Goal: Find specific page/section: Find specific page/section

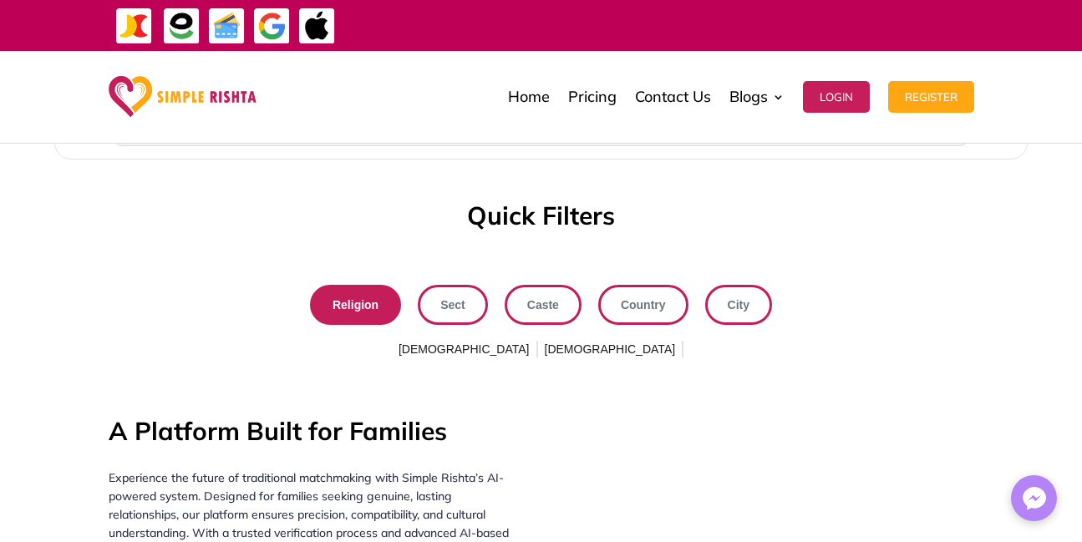
scroll to position [1698, 0]
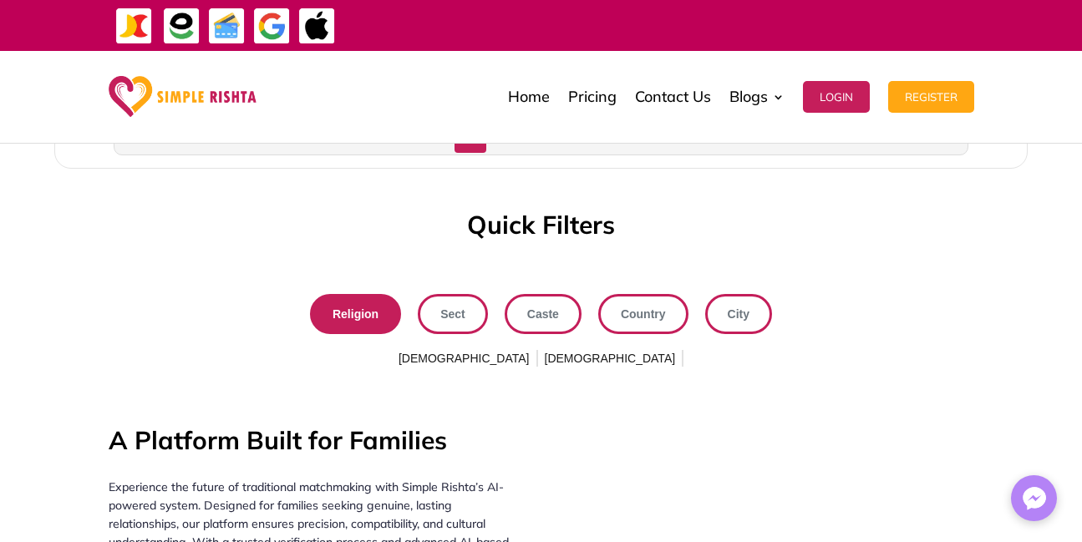
click at [445, 318] on span "Sect" at bounding box center [452, 314] width 25 height 22
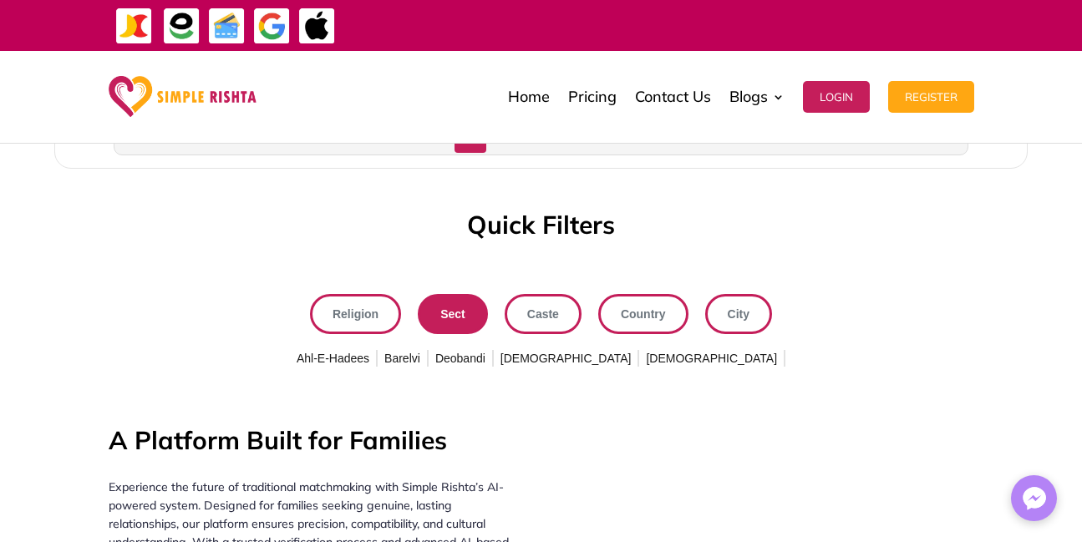
click at [373, 352] on span "Ahl-E-Hadees" at bounding box center [332, 359] width 79 height 27
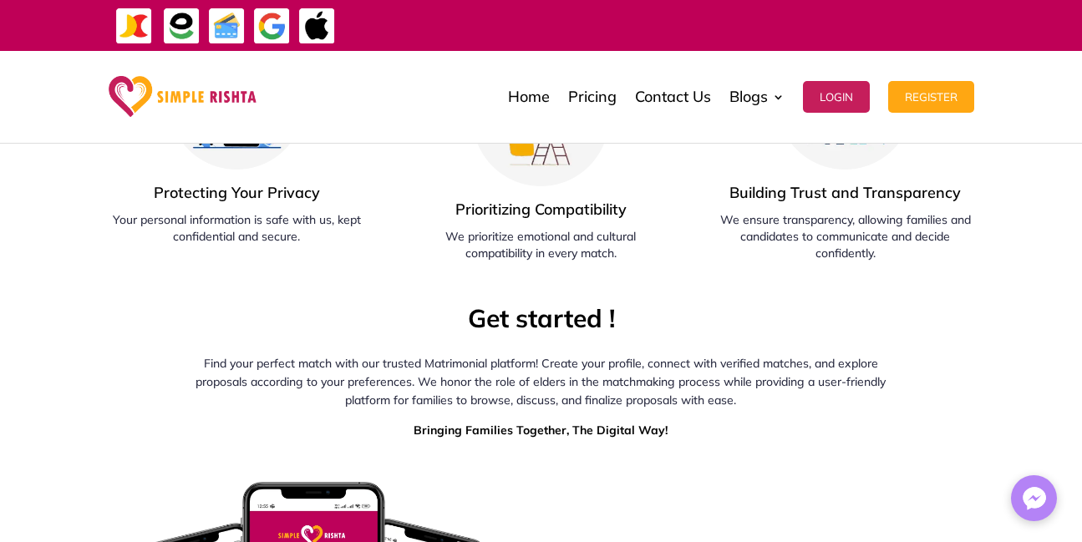
scroll to position [2589, 0]
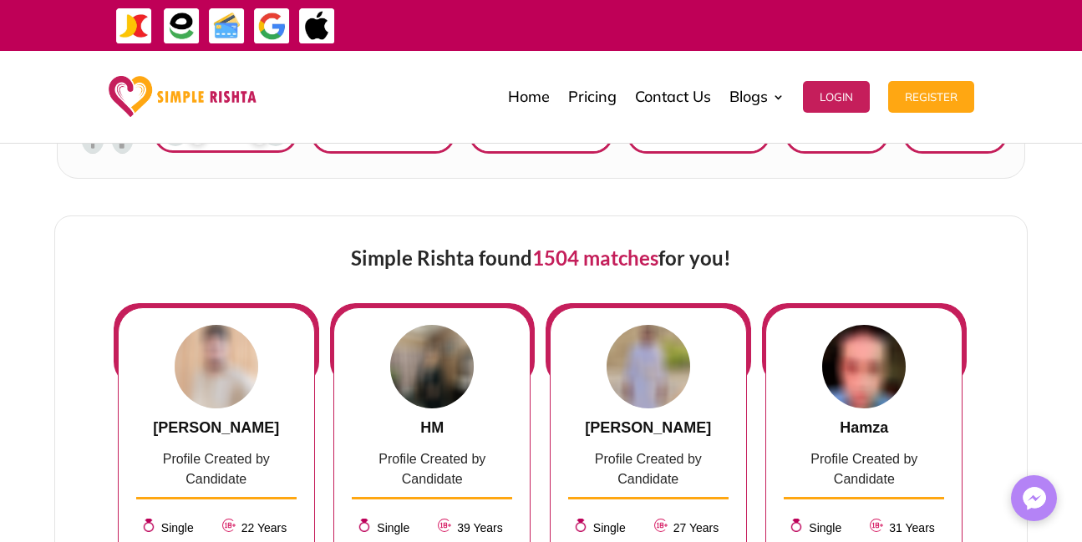
scroll to position [360, 0]
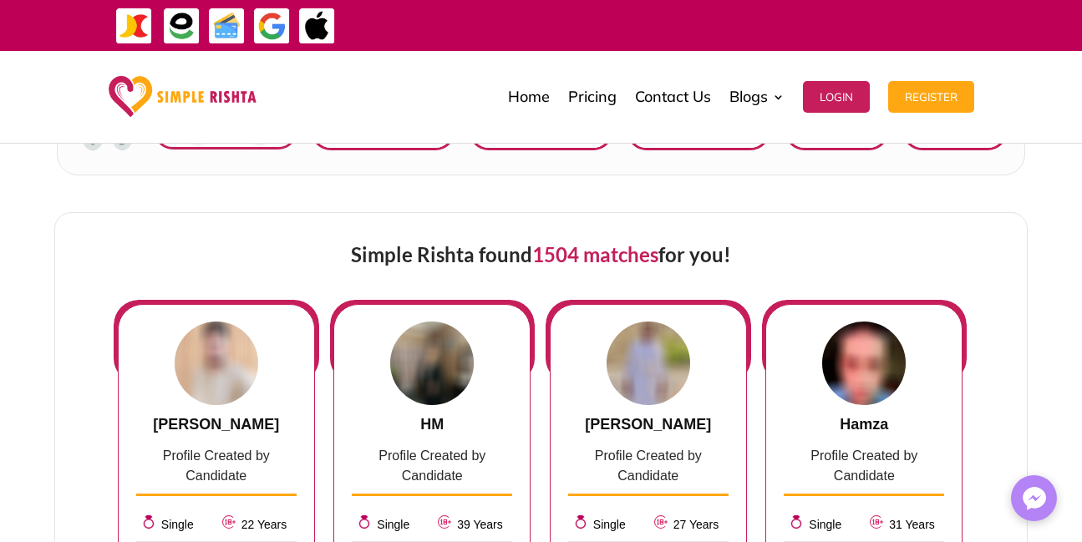
click at [556, 256] on span "1504 matches" at bounding box center [595, 254] width 126 height 24
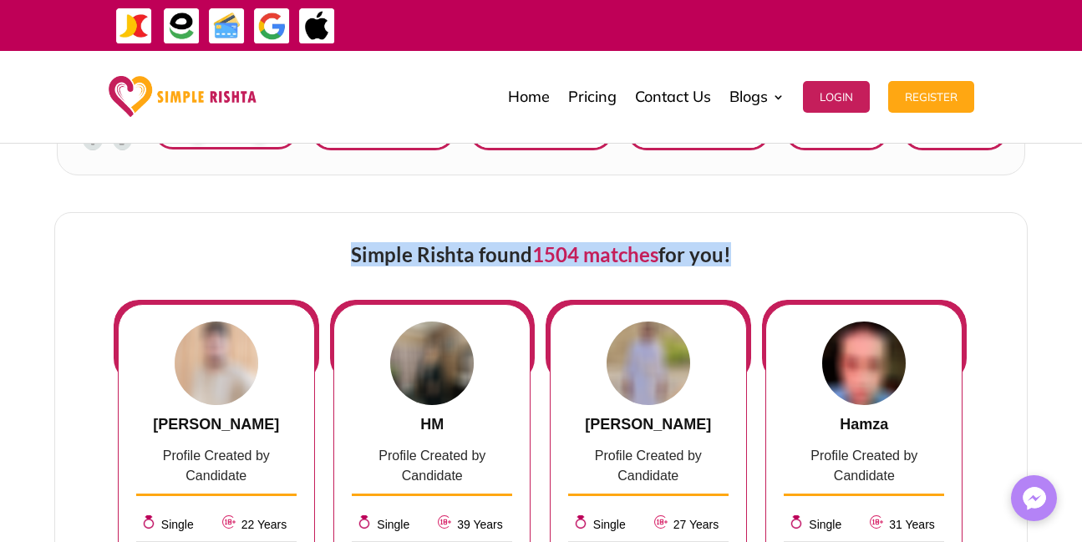
click at [556, 256] on span "1504 matches" at bounding box center [595, 254] width 126 height 24
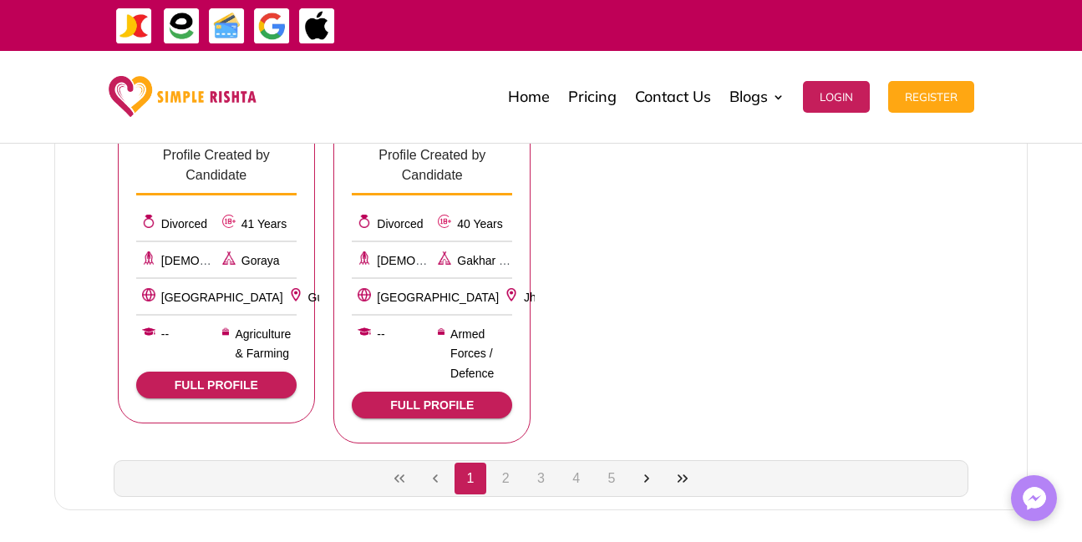
scroll to position [1119, 0]
